Goal: Task Accomplishment & Management: Complete application form

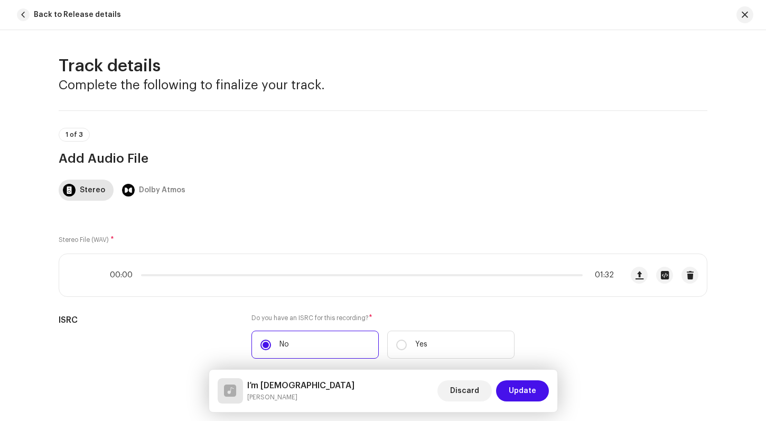
scroll to position [762, 0]
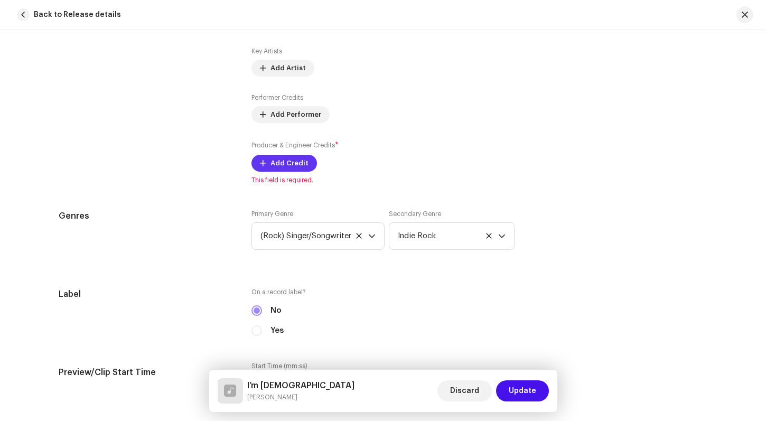
click at [270, 158] on span "Add Credit" at bounding box center [289, 163] width 38 height 21
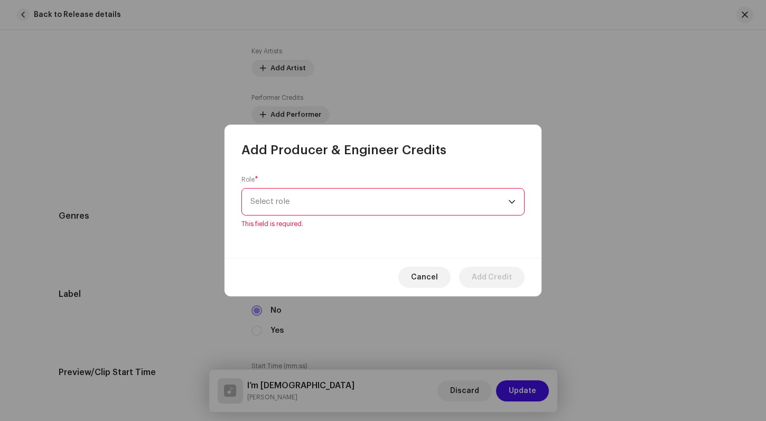
click at [511, 211] on div "dropdown trigger" at bounding box center [511, 202] width 7 height 26
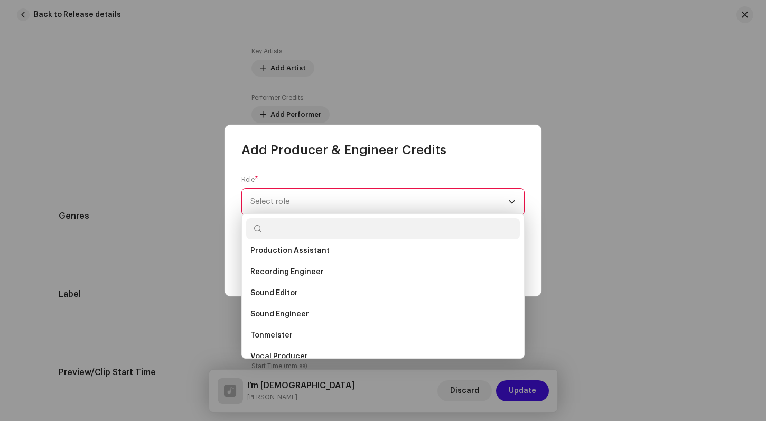
scroll to position [465, 0]
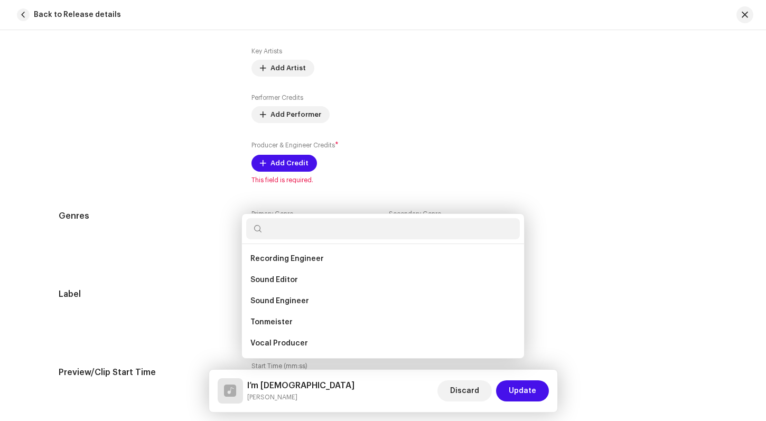
click at [610, 219] on div "Add Producer & Engineer Credits Role * Select role This field is required. Canc…" at bounding box center [383, 210] width 766 height 421
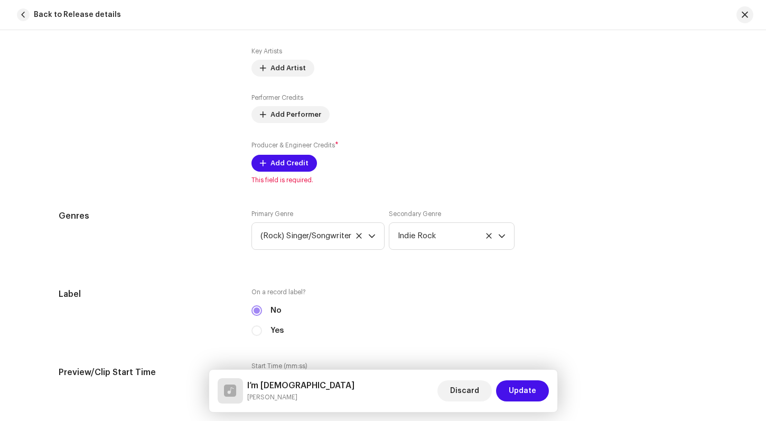
click at [619, 247] on div "Genres Primary Genre (Rock) Singer/Songwriter Secondary Genre Indie Rock" at bounding box center [383, 236] width 649 height 53
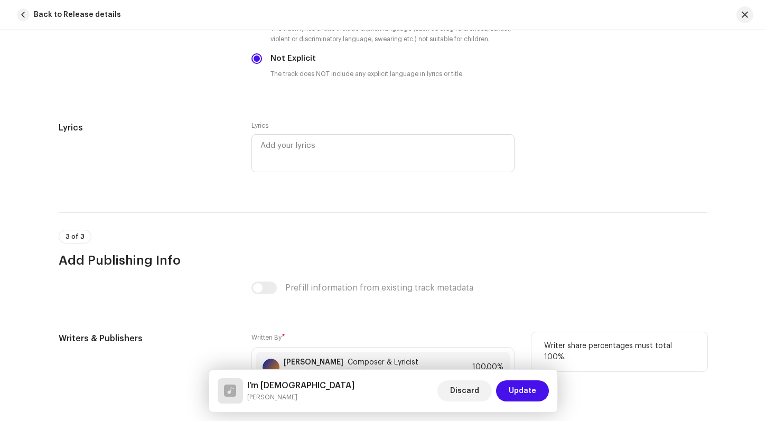
scroll to position [1847, 0]
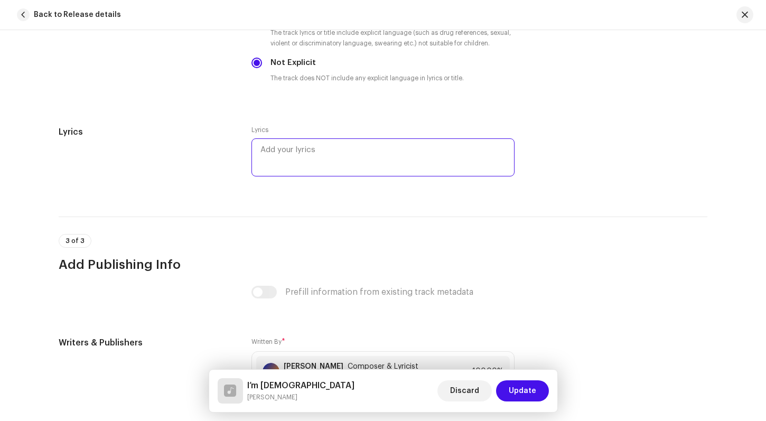
click at [264, 152] on textarea at bounding box center [382, 157] width 263 height 38
click at [263, 152] on textarea "Molson Canadian, I'm [DEMOGRAPHIC_DATA]. Have a glass," at bounding box center [382, 157] width 263 height 38
click at [308, 158] on textarea "Molson Canadian, I'm [DEMOGRAPHIC_DATA]. Have a glass," at bounding box center [382, 157] width 263 height 38
click at [306, 159] on textarea "Molson Canadian, I'm [DEMOGRAPHIC_DATA]. Have a glass," at bounding box center [382, 157] width 263 height 38
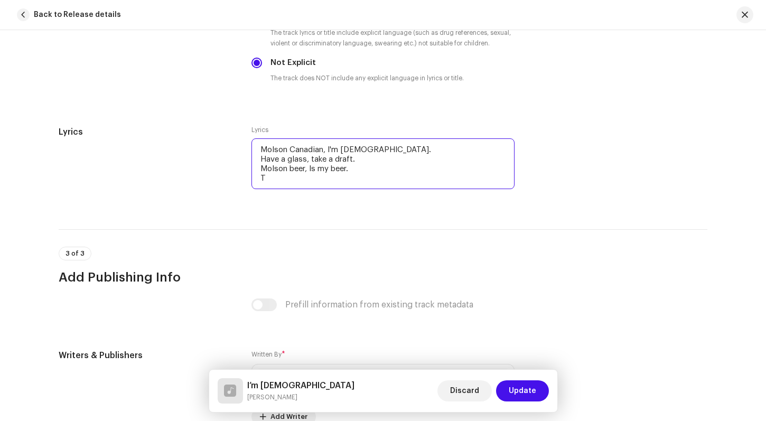
click at [266, 177] on textarea "Molson Canadian, I'm [DEMOGRAPHIC_DATA]. Have a glass, take a draft. Molson bee…" at bounding box center [382, 163] width 263 height 51
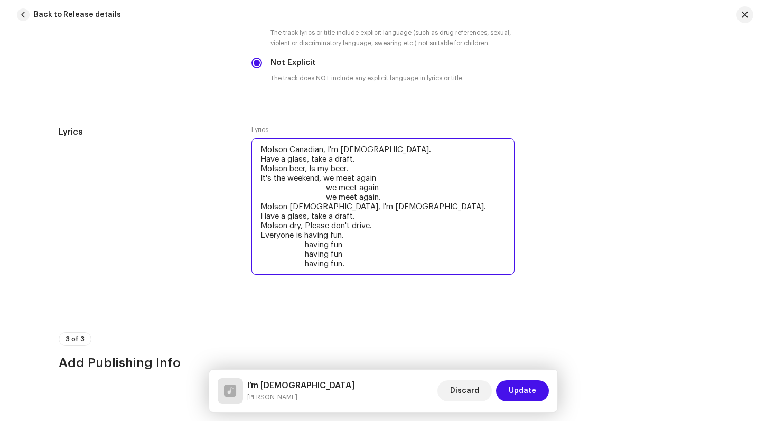
click at [287, 170] on textarea "Molson Canadian, I'm [DEMOGRAPHIC_DATA]. Have a glass, take a draft. Molson bee…" at bounding box center [382, 206] width 263 height 136
click at [290, 169] on textarea "Molson Canadian, I'm [DEMOGRAPHIC_DATA]. Have a glass, take a draft. Molson bee…" at bounding box center [382, 206] width 263 height 136
click at [305, 169] on textarea "Molson Canadian, I'm [DEMOGRAPHIC_DATA]. Have a glass, take a draft. Molson Bee…" at bounding box center [382, 206] width 263 height 136
click at [292, 227] on textarea "Molson Canadian, I'm [DEMOGRAPHIC_DATA]. Have a glass, take a draft. Molson Bee…" at bounding box center [382, 206] width 263 height 136
click at [272, 260] on textarea "Molson Canadian, I'm [DEMOGRAPHIC_DATA]. Have a glass, take a draft. Molson Bee…" at bounding box center [382, 206] width 263 height 136
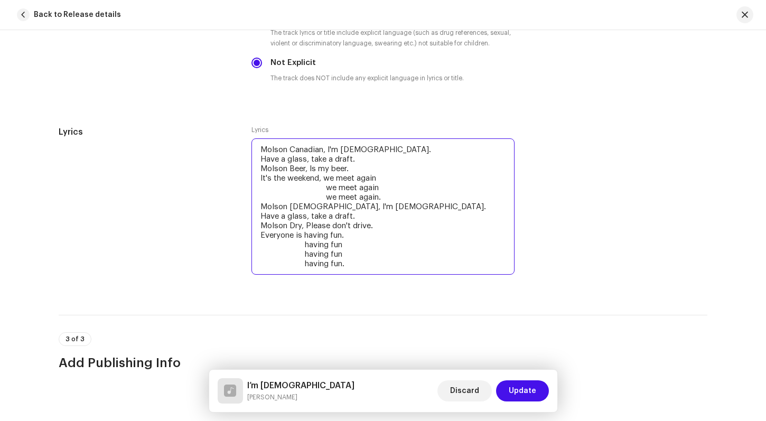
click at [381, 254] on textarea "Molson Canadian, I'm [DEMOGRAPHIC_DATA]. Have a glass, take a draft. Molson Bee…" at bounding box center [382, 206] width 263 height 136
click at [347, 266] on textarea "Molson Canadian, I'm [DEMOGRAPHIC_DATA]. Have a glass, take a draft. Molson Bee…" at bounding box center [382, 206] width 263 height 136
click at [291, 170] on textarea "Molson Canadian, I'm [DEMOGRAPHIC_DATA]. Have a glass, take a draft. Molson Bee…" at bounding box center [382, 206] width 263 height 136
click at [293, 226] on textarea "Molson Canadian, I'm [DEMOGRAPHIC_DATA]. Have a glass, take a draft. Molson bee…" at bounding box center [382, 206] width 263 height 136
click at [345, 265] on textarea "Molson Canadian, I'm [DEMOGRAPHIC_DATA]. Have a glass, take a draft. Molson bee…" at bounding box center [382, 206] width 263 height 136
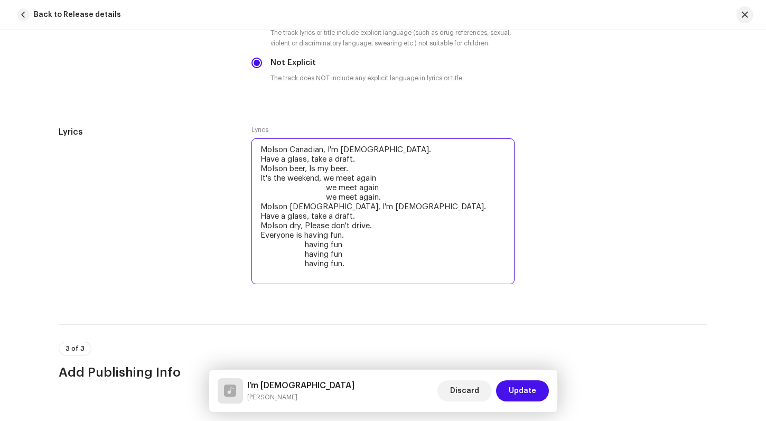
click at [302, 272] on textarea "Molson Canadian, I'm [DEMOGRAPHIC_DATA]. Have a glass, take a draft. Molson bee…" at bounding box center [382, 211] width 263 height 146
click at [344, 266] on textarea "Molson Canadian, I'm [DEMOGRAPHIC_DATA]. Have a glass, take a draft. Molson bee…" at bounding box center [382, 211] width 263 height 146
click at [344, 274] on textarea "Molson Canadian, I'm [DEMOGRAPHIC_DATA]. Have a glass, take a draft. Molson bee…" at bounding box center [382, 211] width 263 height 146
type textarea "Molson Canadian, I'm [DEMOGRAPHIC_DATA]. Have a glass, take a draft. Molson bee…"
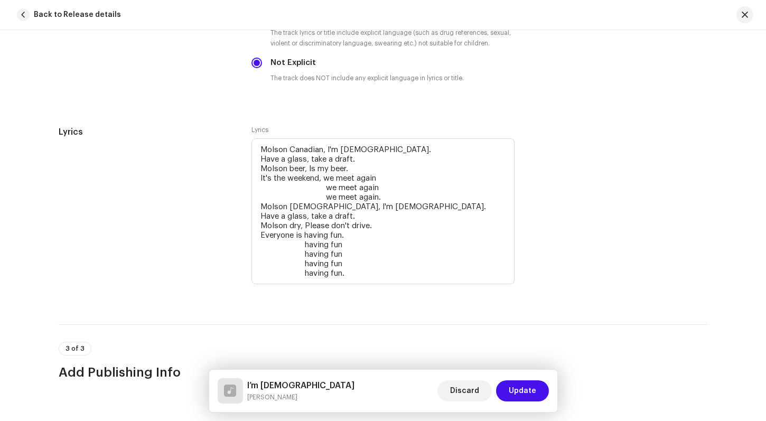
click at [120, 183] on div "Lyrics" at bounding box center [147, 212] width 176 height 173
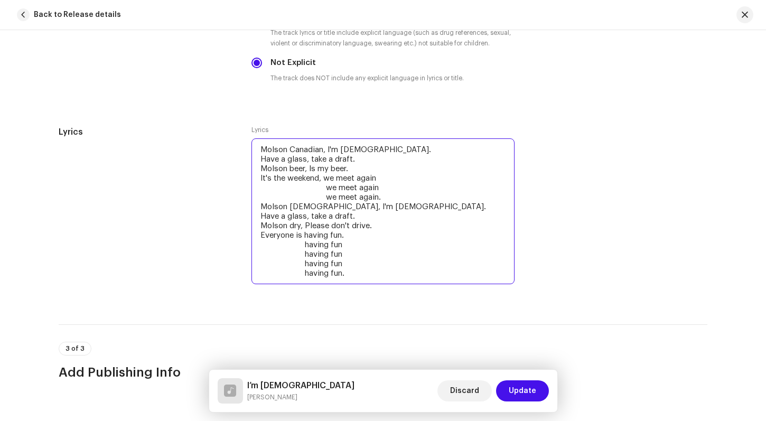
click at [347, 274] on textarea "Molson Canadian, I'm [DEMOGRAPHIC_DATA]. Have a glass, take a draft. Molson bee…" at bounding box center [382, 211] width 263 height 146
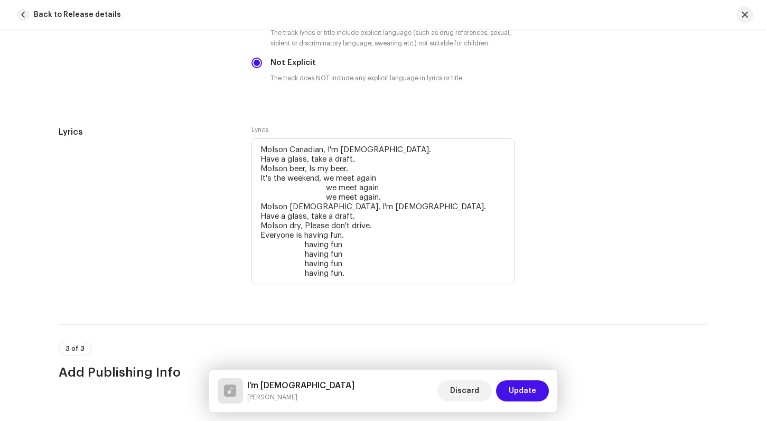
click at [223, 253] on div "Lyrics" at bounding box center [147, 212] width 176 height 173
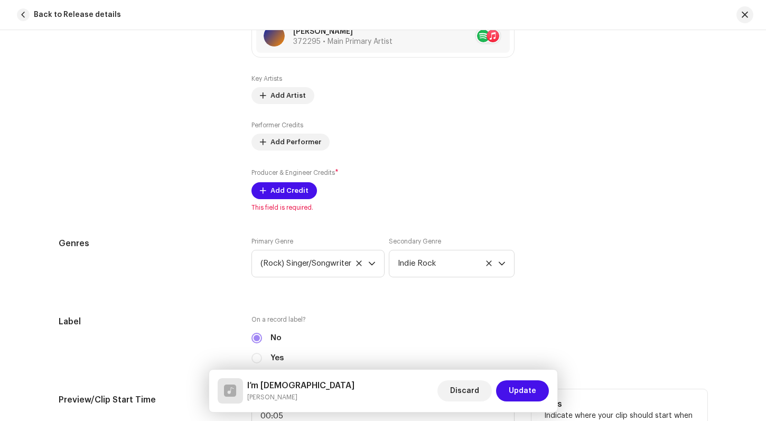
scroll to position [682, 0]
